Goal: Task Accomplishment & Management: Use online tool/utility

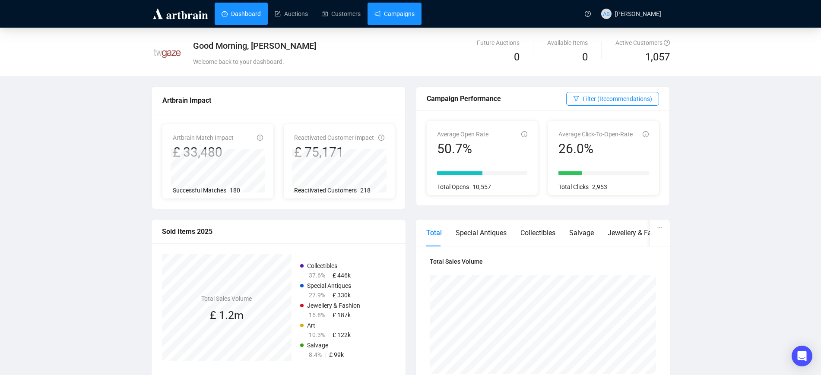
click at [391, 13] on link "Campaigns" at bounding box center [394, 14] width 40 height 22
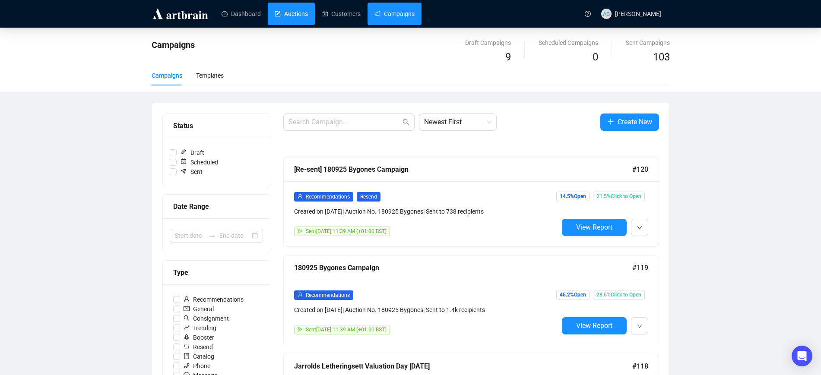
click at [275, 15] on link "Auctions" at bounding box center [291, 14] width 33 height 22
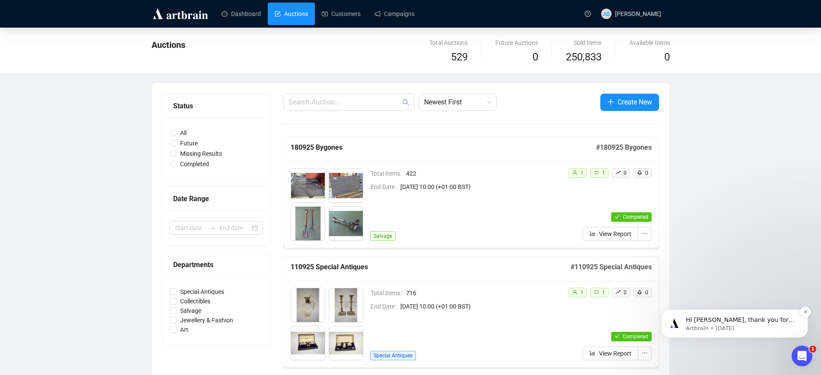
click at [786, 323] on span "Hi [PERSON_NAME], thank you for sharing the file, i've uploaded it to your acco…" at bounding box center [740, 337] width 109 height 41
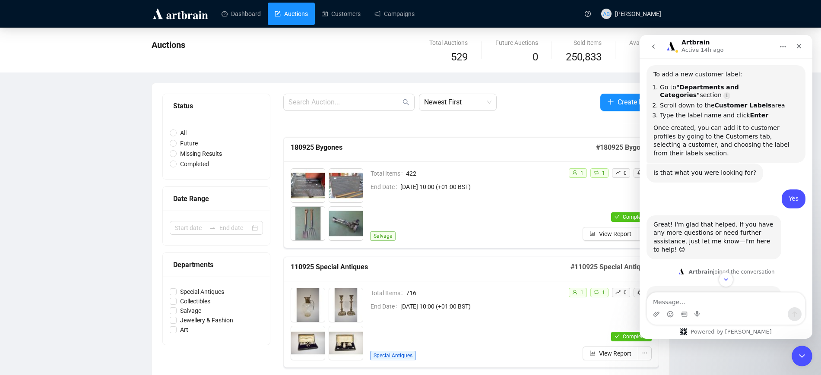
scroll to position [966, 0]
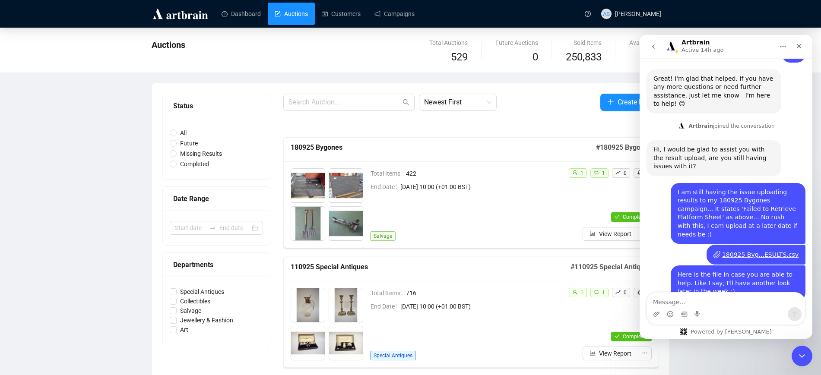
click at [613, 231] on span "View Report" at bounding box center [615, 234] width 32 height 10
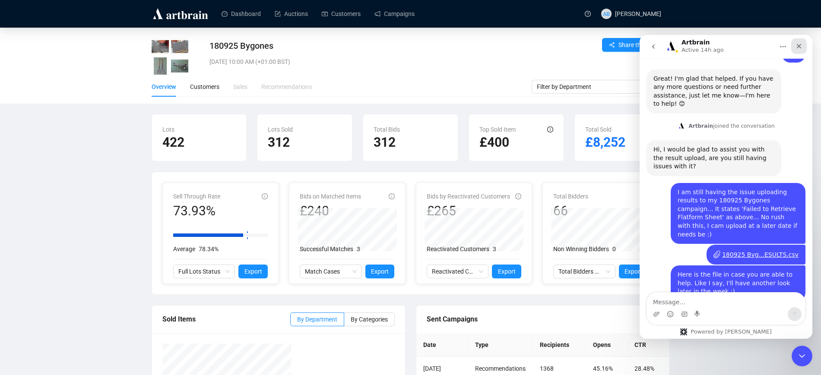
click at [799, 47] on icon "Close" at bounding box center [799, 46] width 5 height 5
